Goal: Task Accomplishment & Management: Manage account settings

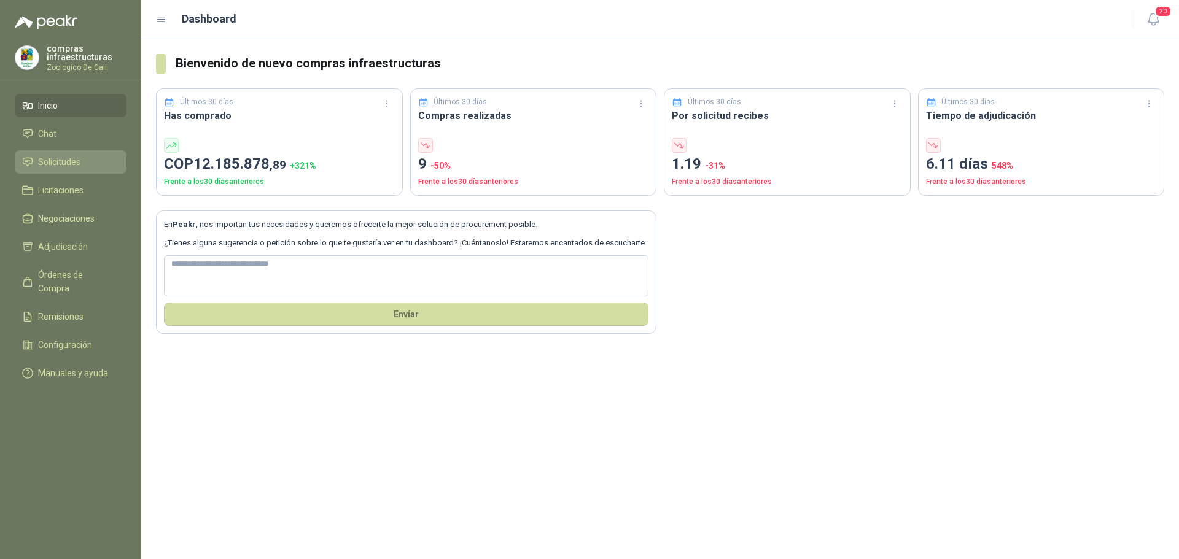
click at [51, 158] on span "Solicitudes" at bounding box center [59, 162] width 42 height 14
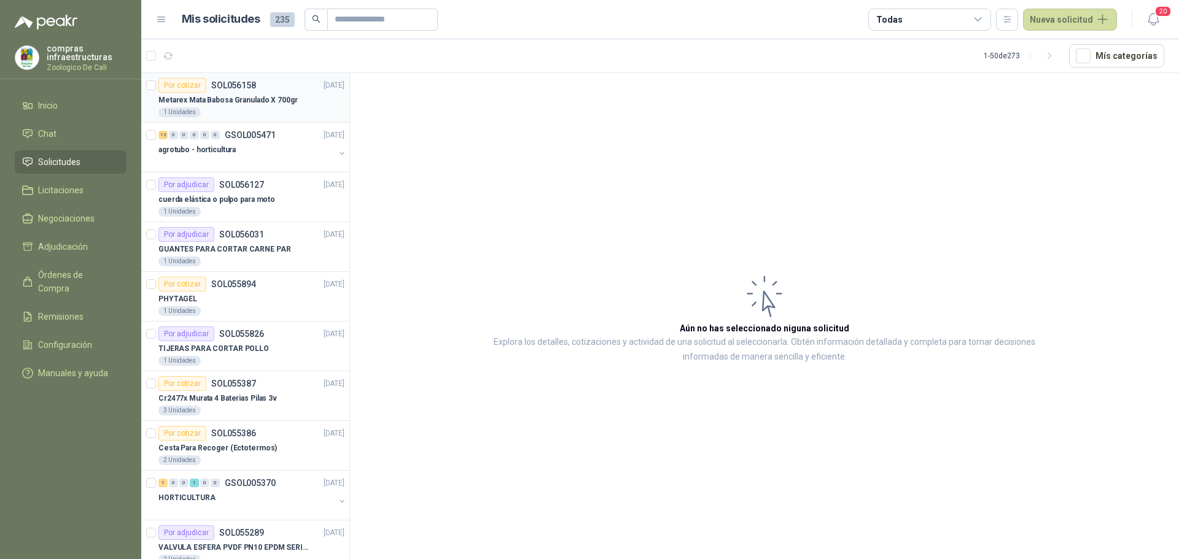
click at [246, 103] on p "Metarex Mata Babosa Granulado X 700gr" at bounding box center [227, 101] width 139 height 12
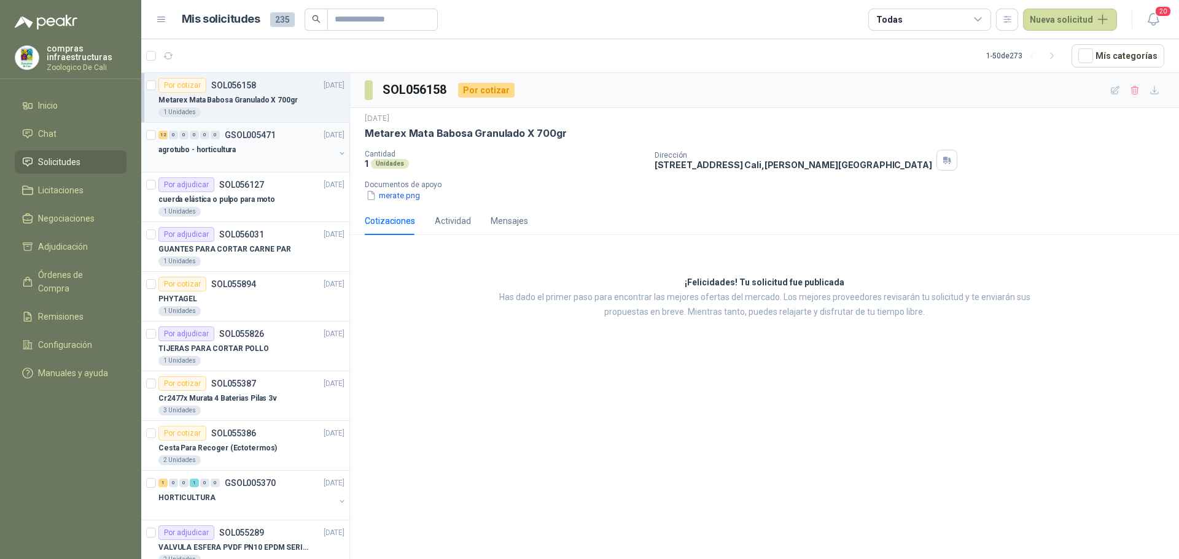
click at [261, 163] on div at bounding box center [246, 162] width 176 height 10
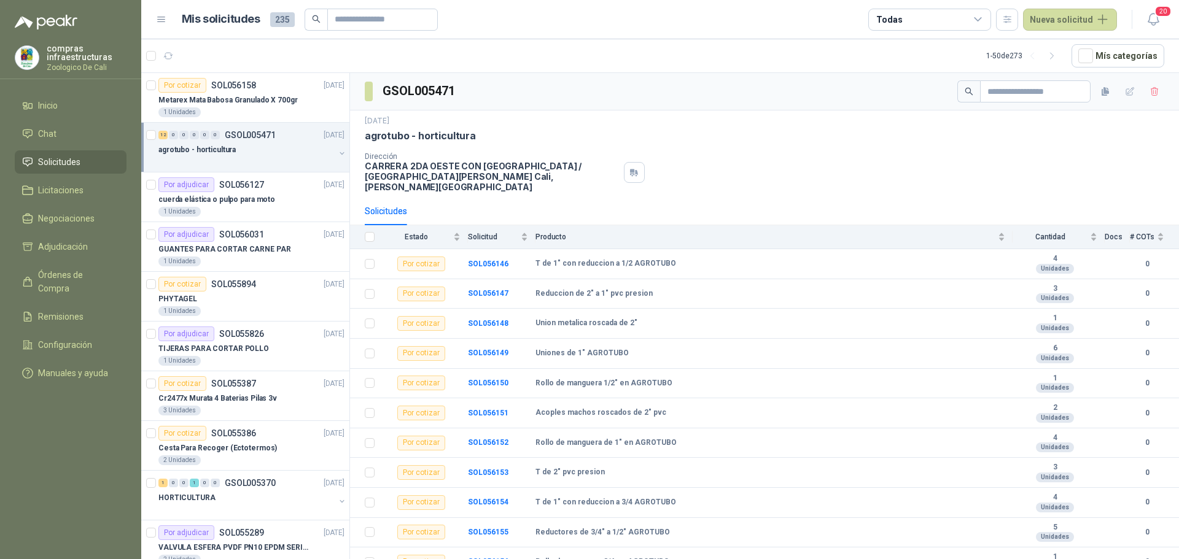
click at [258, 141] on div "12 0 0 0 0 0 GSOL005471 [DATE]" at bounding box center [252, 135] width 188 height 15
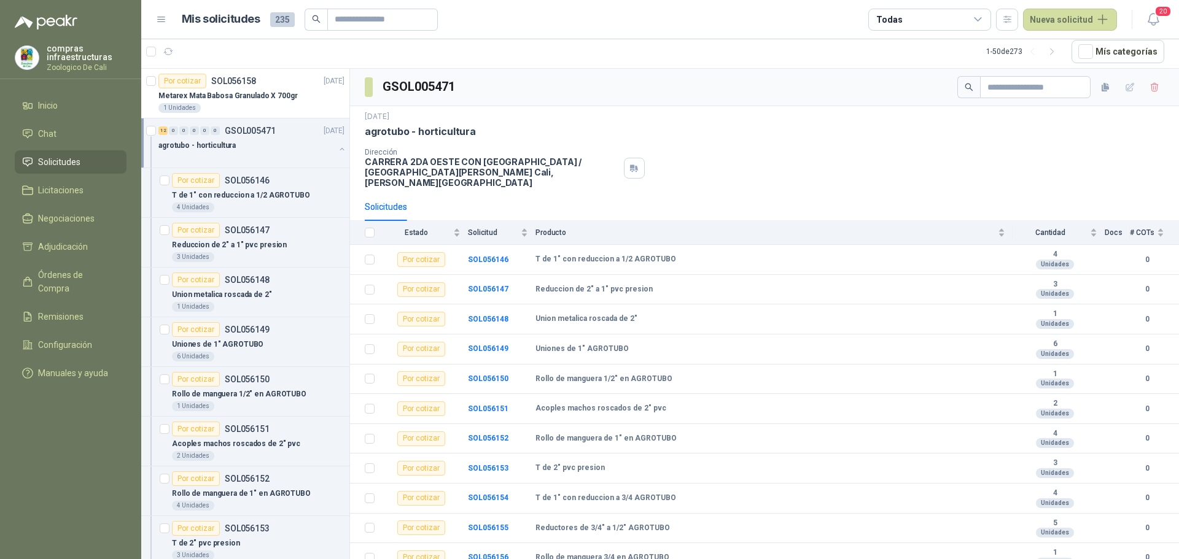
click at [258, 141] on div "agrotubo - horticultura" at bounding box center [246, 145] width 176 height 15
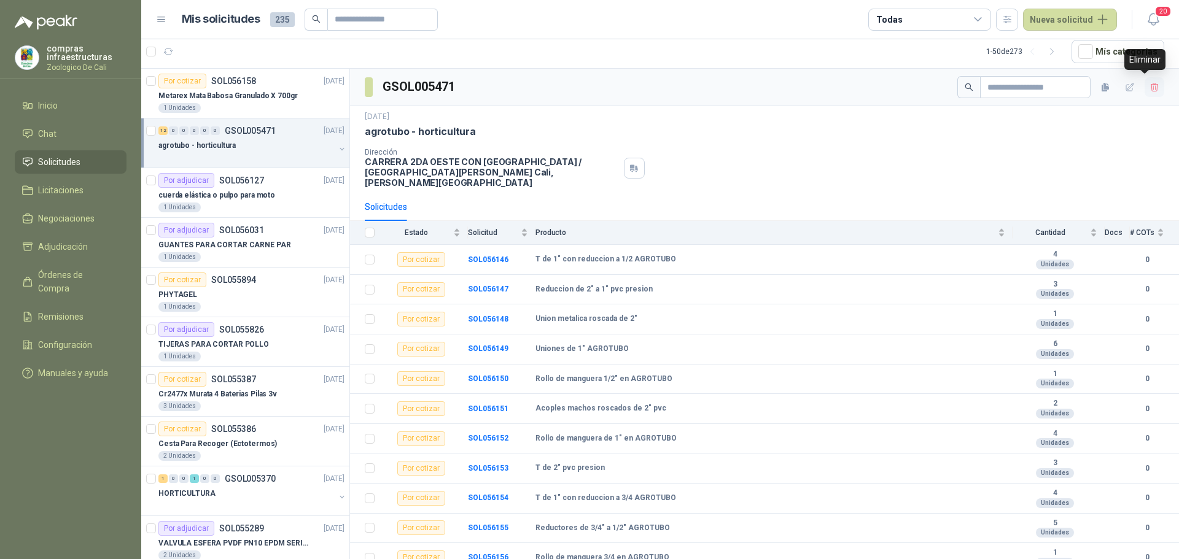
click at [1151, 93] on button "button" at bounding box center [1154, 87] width 20 height 20
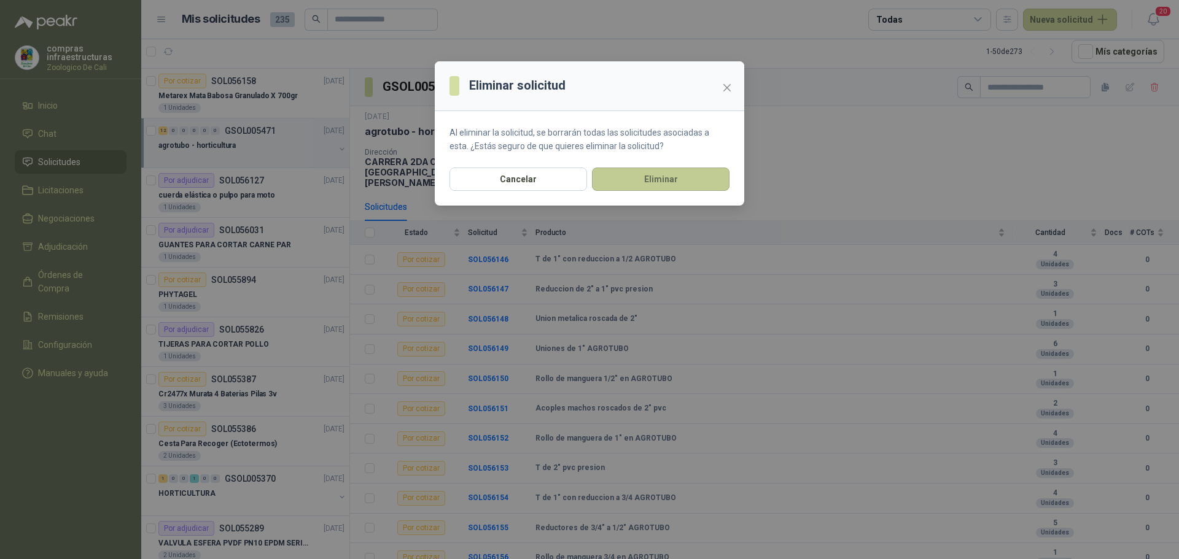
click at [707, 174] on button "Eliminar" at bounding box center [661, 179] width 138 height 23
